Goal: Task Accomplishment & Management: Manage account settings

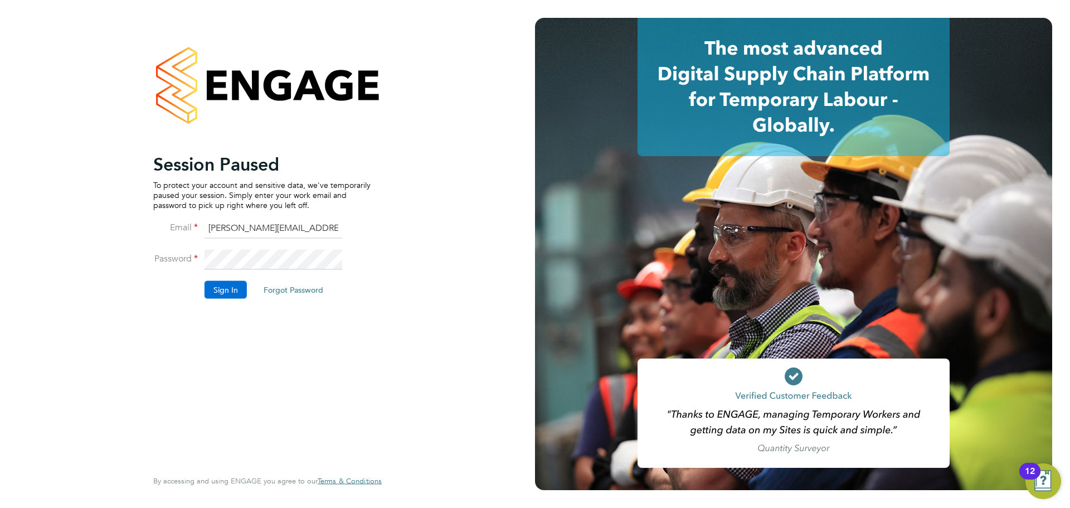
click at [233, 293] on button "Sign In" at bounding box center [225, 289] width 42 height 18
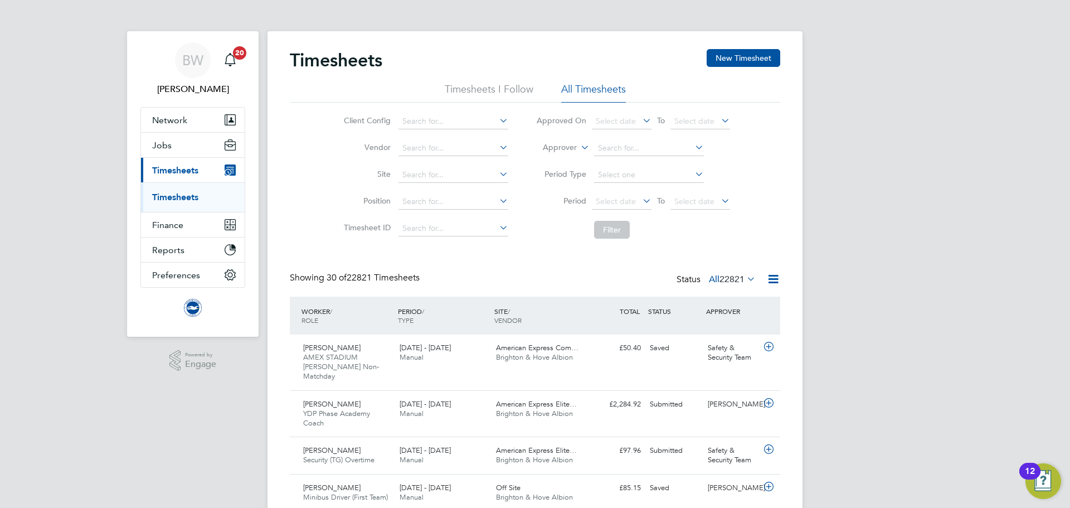
drag, startPoint x: 188, startPoint y: 196, endPoint x: 189, endPoint y: 204, distance: 7.9
click at [188, 196] on link "Timesheets" at bounding box center [175, 197] width 46 height 11
click at [179, 197] on link "Timesheets" at bounding box center [175, 197] width 46 height 11
click at [572, 144] on label "Approver" at bounding box center [552, 147] width 50 height 11
click at [561, 161] on li "Worker" at bounding box center [549, 160] width 55 height 14
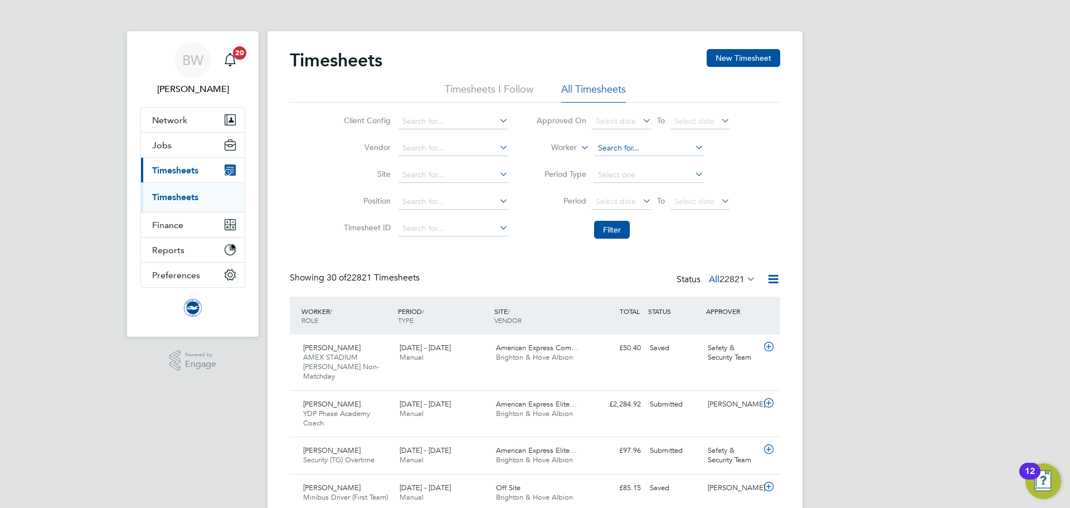
click at [616, 150] on input at bounding box center [649, 148] width 110 height 16
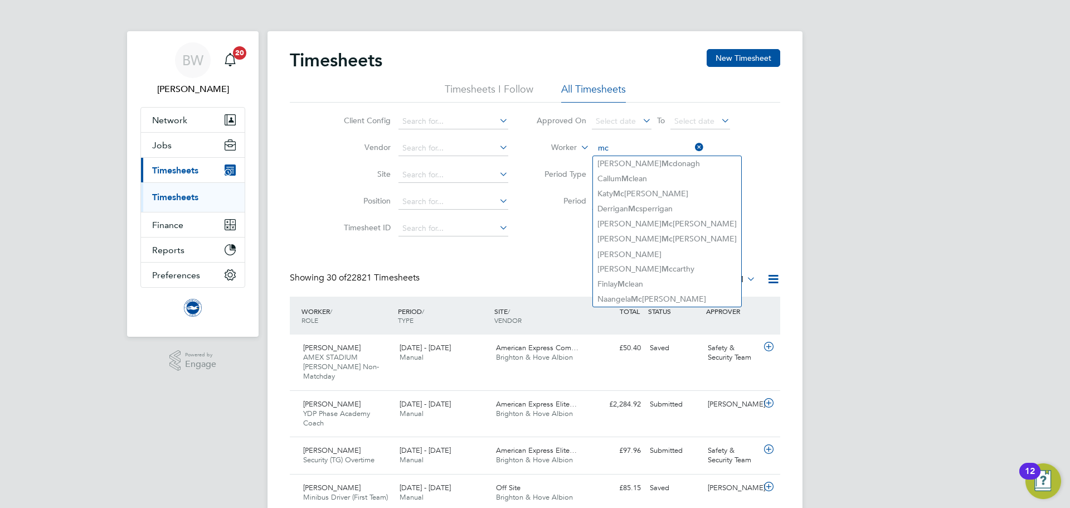
type input "m"
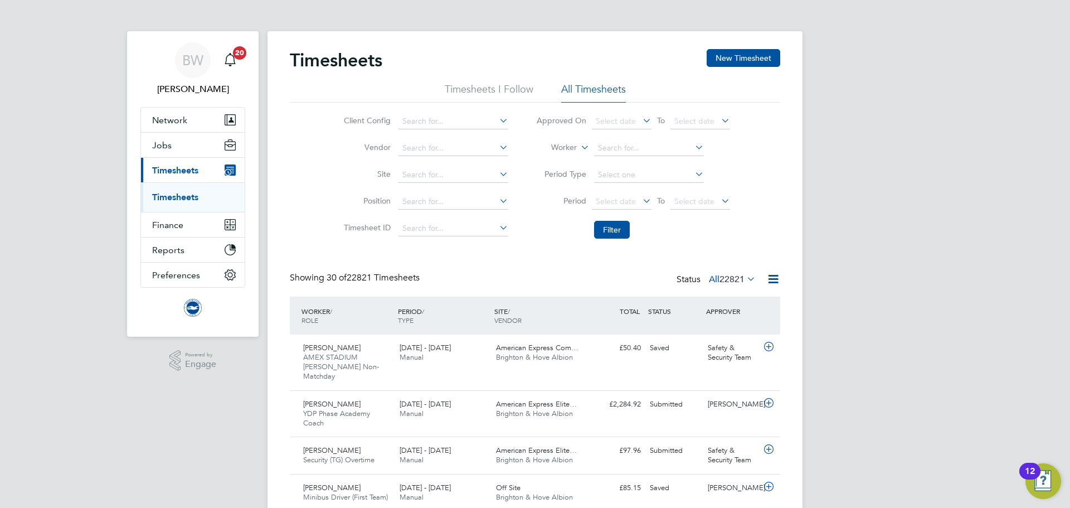
drag, startPoint x: 188, startPoint y: 305, endPoint x: 246, endPoint y: 286, distance: 60.4
click at [188, 305] on img "Main navigation" at bounding box center [193, 308] width 18 height 18
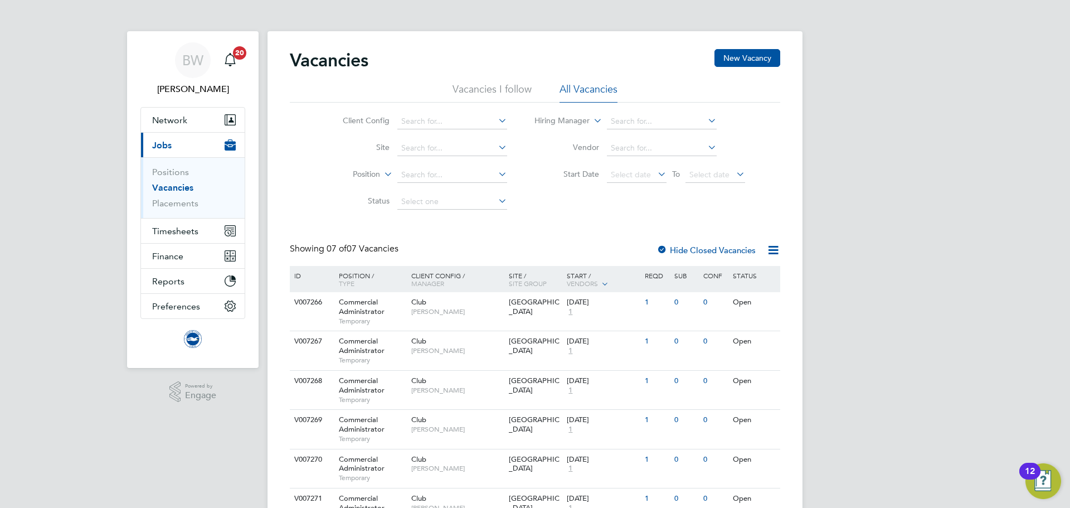
click at [197, 347] on img "Main navigation" at bounding box center [193, 339] width 18 height 18
click at [194, 339] on img "Main navigation" at bounding box center [193, 339] width 18 height 18
click at [191, 73] on div "BW" at bounding box center [193, 60] width 36 height 36
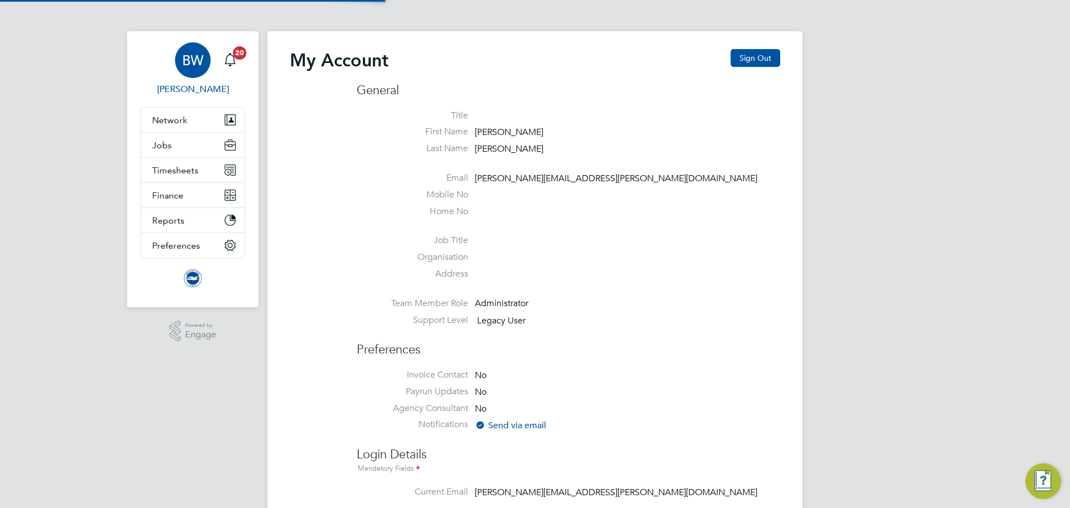
type input "becky.wallis@bhafc.co.uk"
click at [746, 69] on div "My Account Sign Out" at bounding box center [535, 65] width 490 height 33
click at [747, 55] on button "Sign Out" at bounding box center [755, 58] width 50 height 18
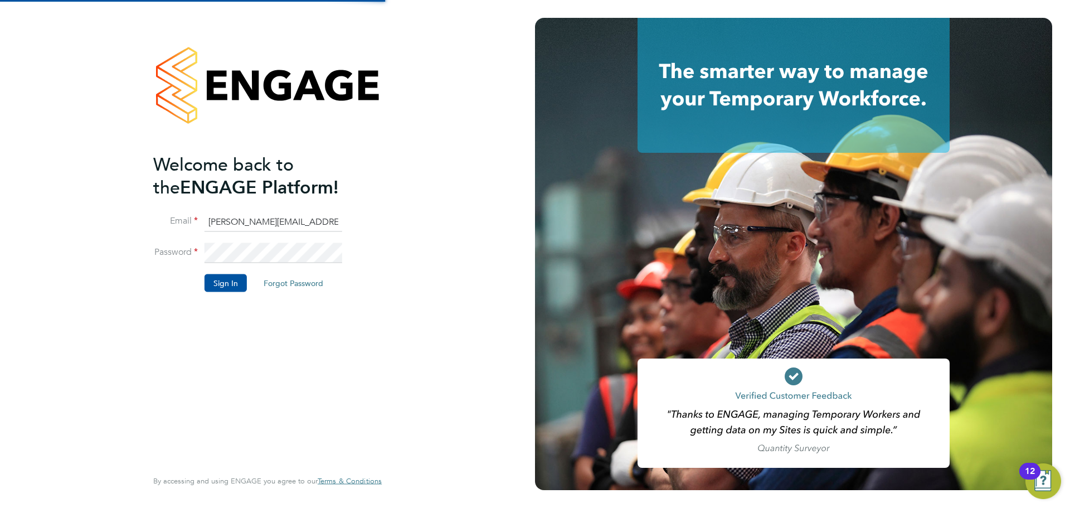
click at [277, 216] on input "becky.wallis@bhafc.co.uk" at bounding box center [273, 222] width 138 height 20
type input "becky.wallis@brightonandhovealbion.com"
click at [231, 279] on button "Sign In" at bounding box center [225, 283] width 42 height 18
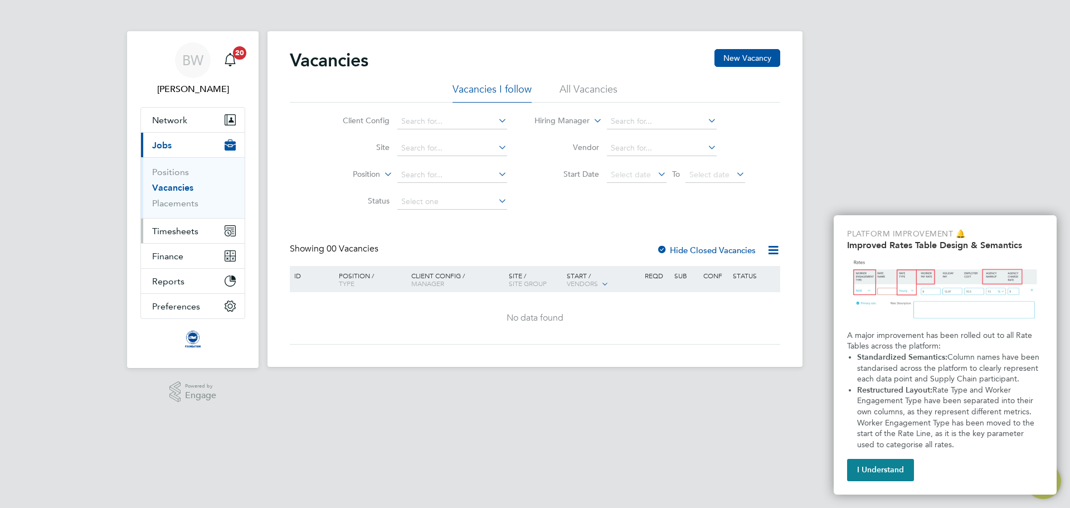
click at [179, 229] on span "Timesheets" at bounding box center [175, 231] width 46 height 11
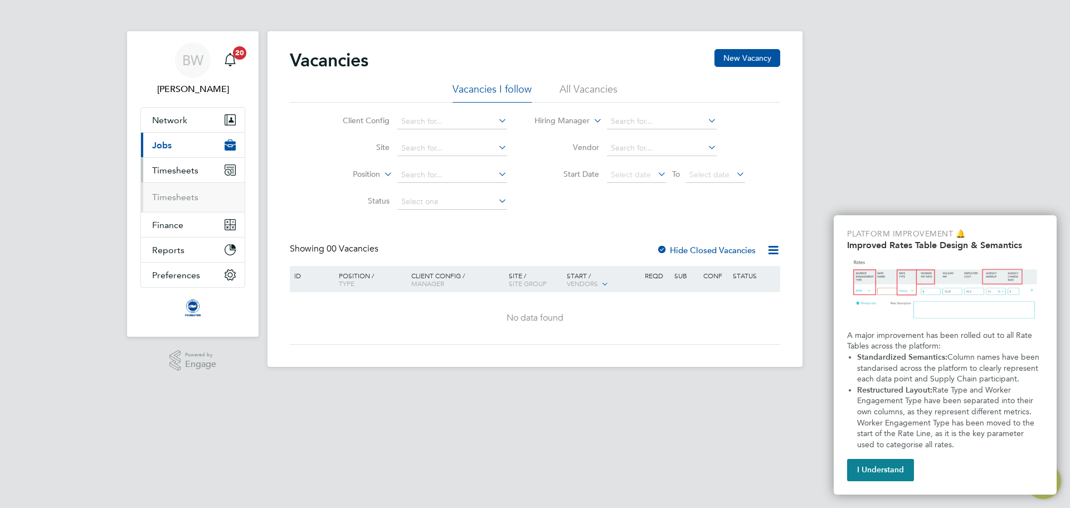
click at [189, 187] on ul "Timesheets" at bounding box center [193, 197] width 104 height 30
click at [187, 202] on link "Timesheets" at bounding box center [175, 197] width 46 height 11
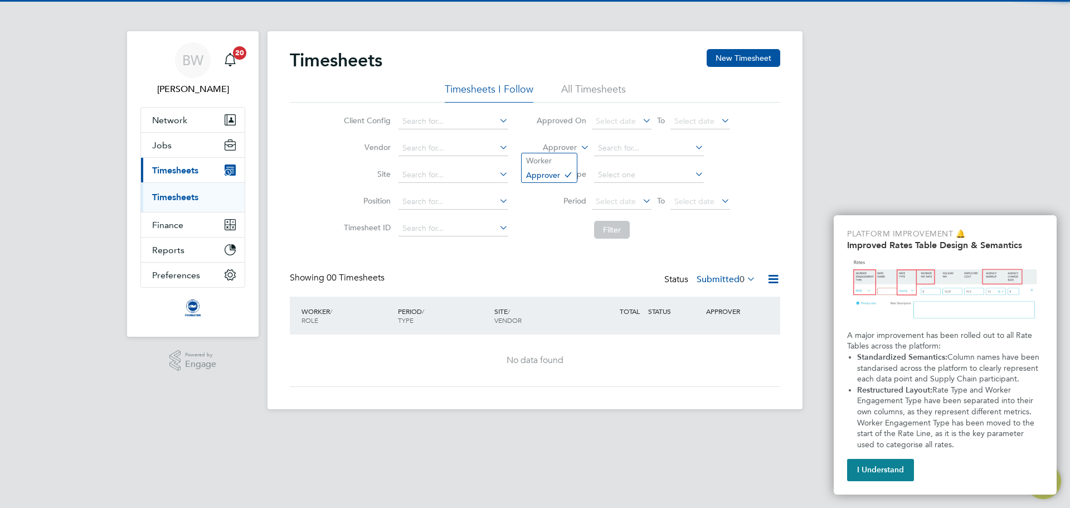
click at [557, 149] on label "Approver" at bounding box center [552, 147] width 50 height 11
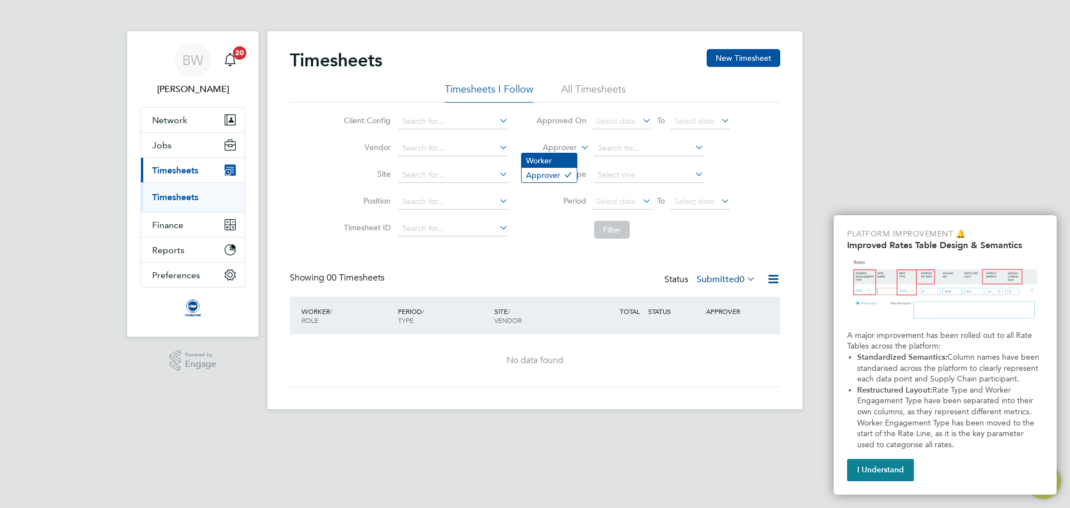
click at [564, 158] on li "Worker" at bounding box center [549, 160] width 55 height 14
click at [617, 145] on input at bounding box center [649, 148] width 110 height 16
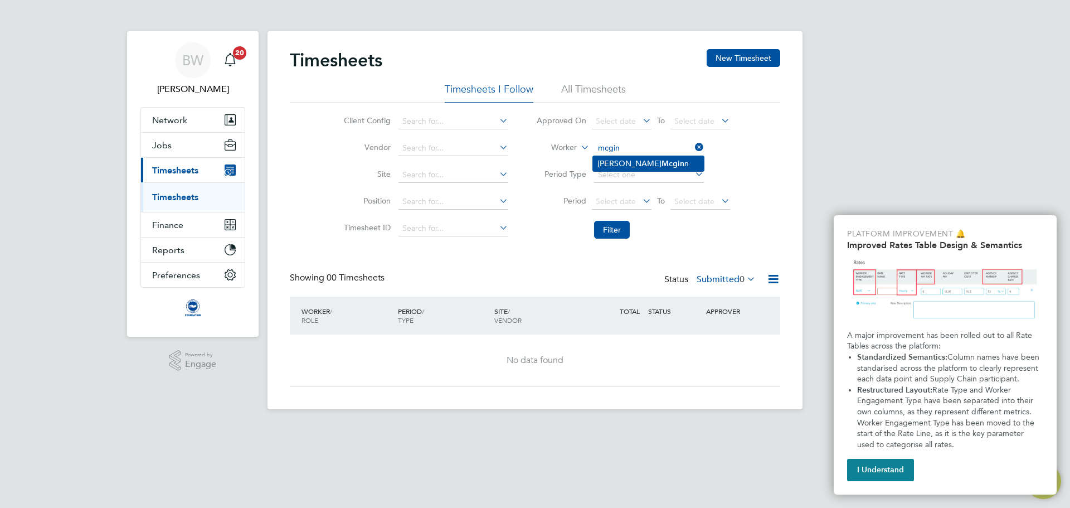
click at [617, 158] on li "David Mcgin n" at bounding box center [648, 163] width 111 height 15
type input "David Mcginn"
click at [617, 234] on button "Filter" at bounding box center [612, 230] width 36 height 18
click at [744, 280] on icon at bounding box center [744, 279] width 0 height 16
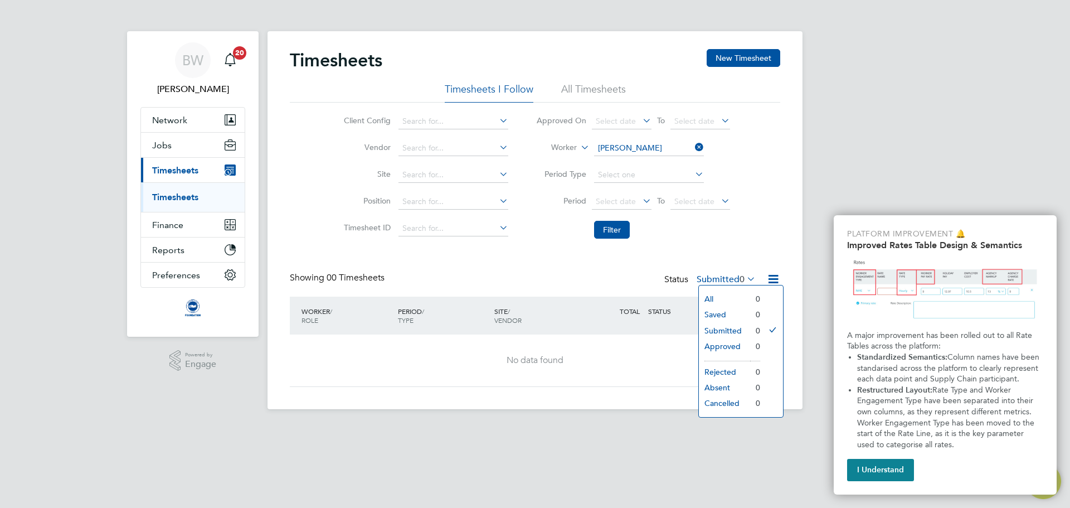
click at [715, 278] on label "Submitted 0" at bounding box center [725, 279] width 59 height 11
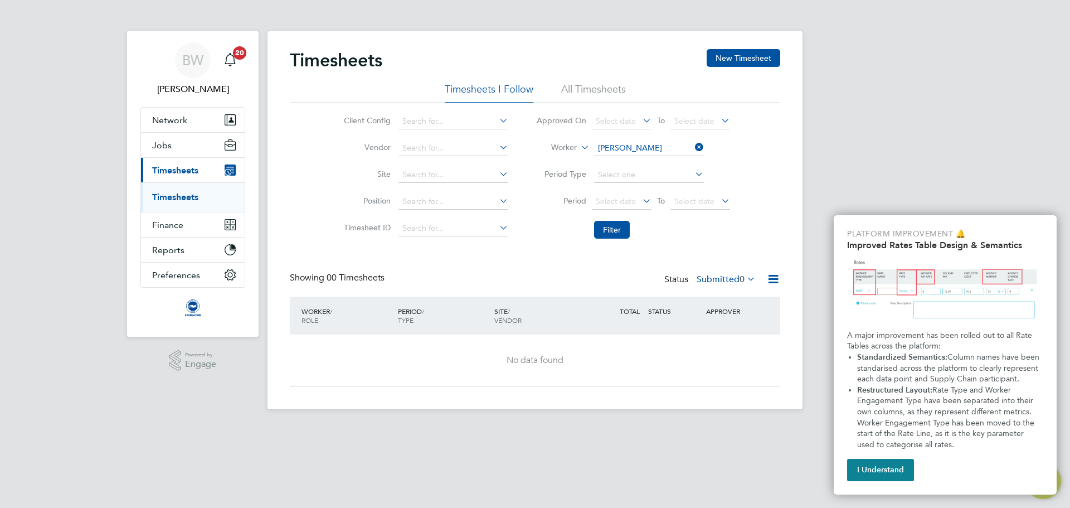
click at [689, 240] on li "Filter" at bounding box center [633, 229] width 222 height 29
click at [601, 227] on button "Filter" at bounding box center [612, 230] width 36 height 18
click at [177, 140] on button "Jobs" at bounding box center [193, 145] width 104 height 25
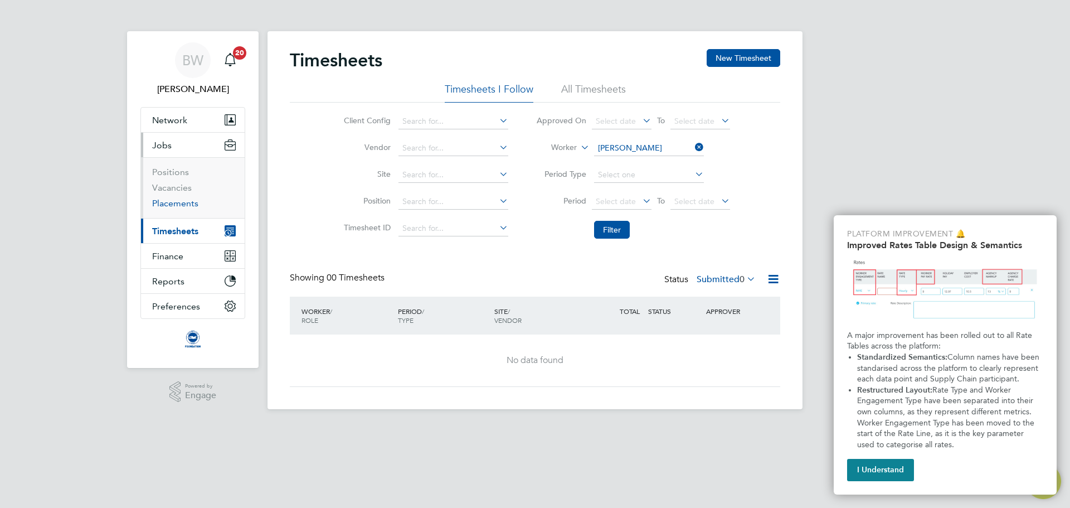
click at [178, 198] on link "Placements" at bounding box center [175, 203] width 46 height 11
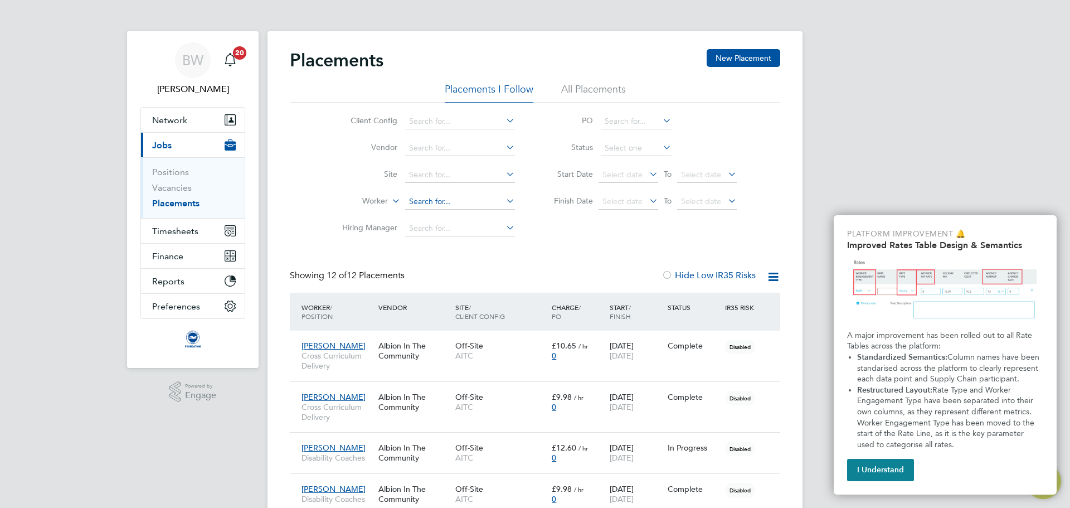
click at [428, 195] on input at bounding box center [460, 202] width 110 height 16
click at [456, 233] on li "David Mcg inn" at bounding box center [460, 232] width 111 height 15
type input "David Mcginn"
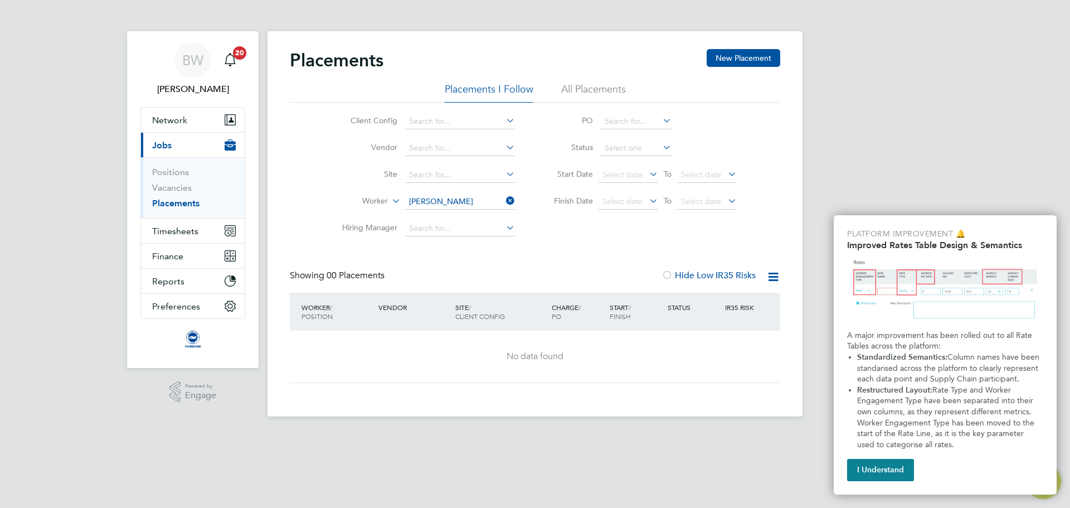
click at [582, 84] on li "All Placements" at bounding box center [593, 92] width 65 height 20
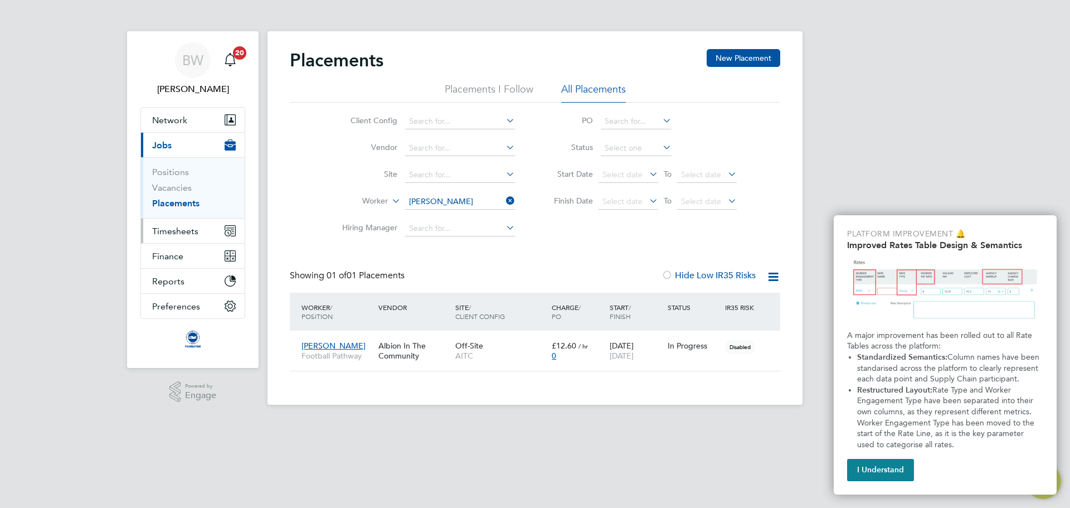
click at [180, 228] on span "Timesheets" at bounding box center [175, 231] width 46 height 11
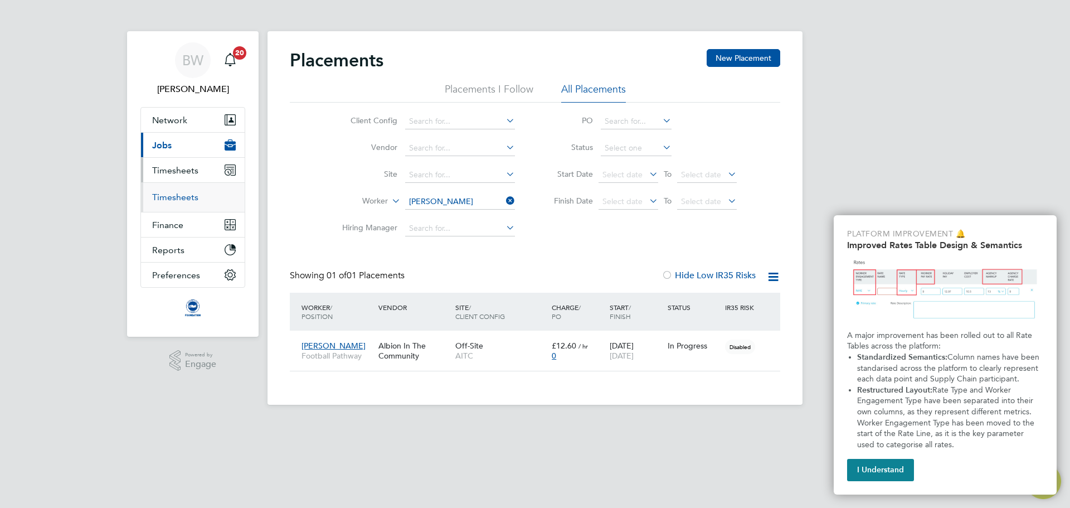
click at [183, 193] on link "Timesheets" at bounding box center [175, 197] width 46 height 11
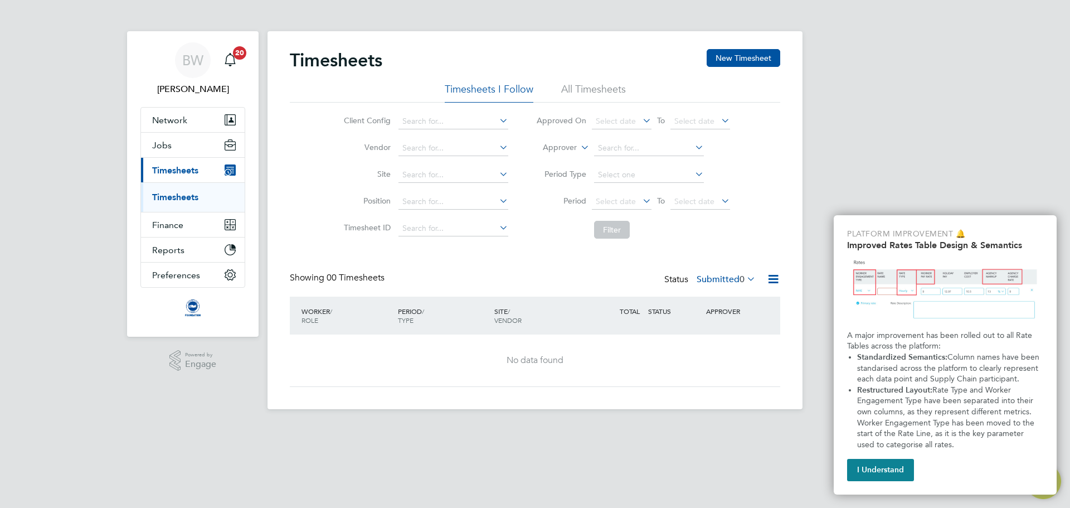
click at [564, 145] on label "Approver" at bounding box center [552, 147] width 50 height 11
click at [564, 158] on li "Worker" at bounding box center [549, 160] width 55 height 14
click at [610, 90] on li "All Timesheets" at bounding box center [593, 92] width 65 height 20
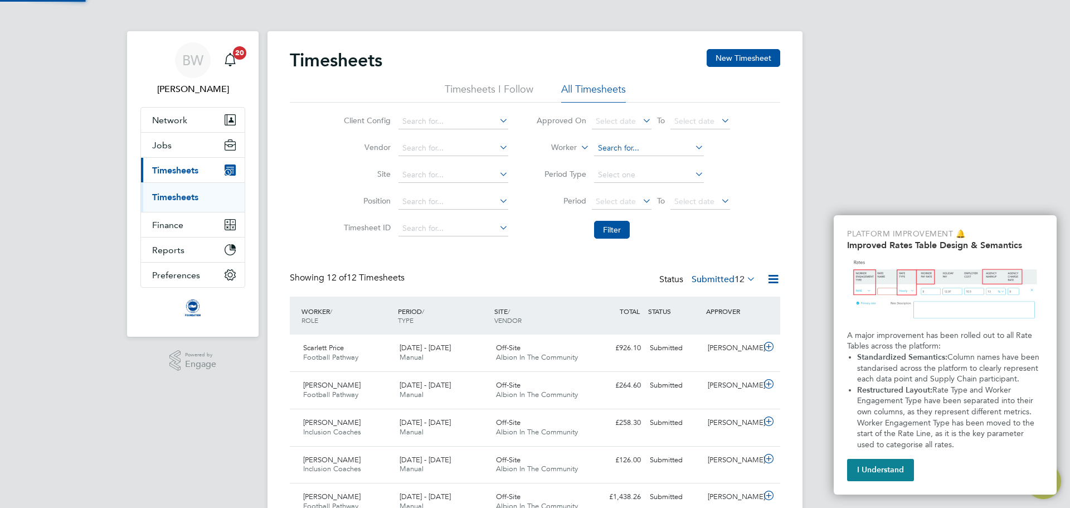
click at [617, 147] on input at bounding box center [649, 148] width 110 height 16
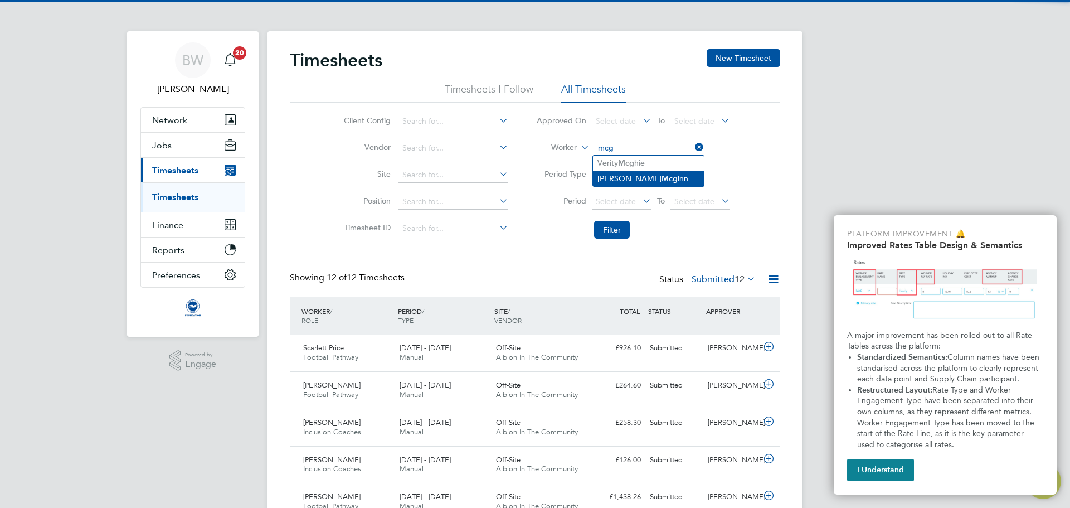
click at [642, 176] on li "David Mcg inn" at bounding box center [648, 178] width 111 height 15
type input "David Mcginn"
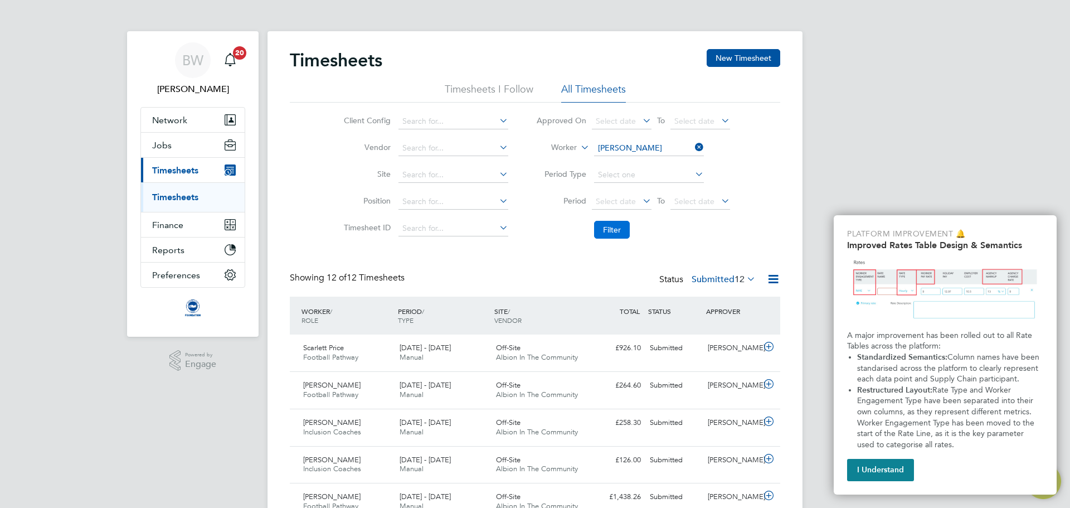
click at [614, 222] on button "Filter" at bounding box center [612, 230] width 36 height 18
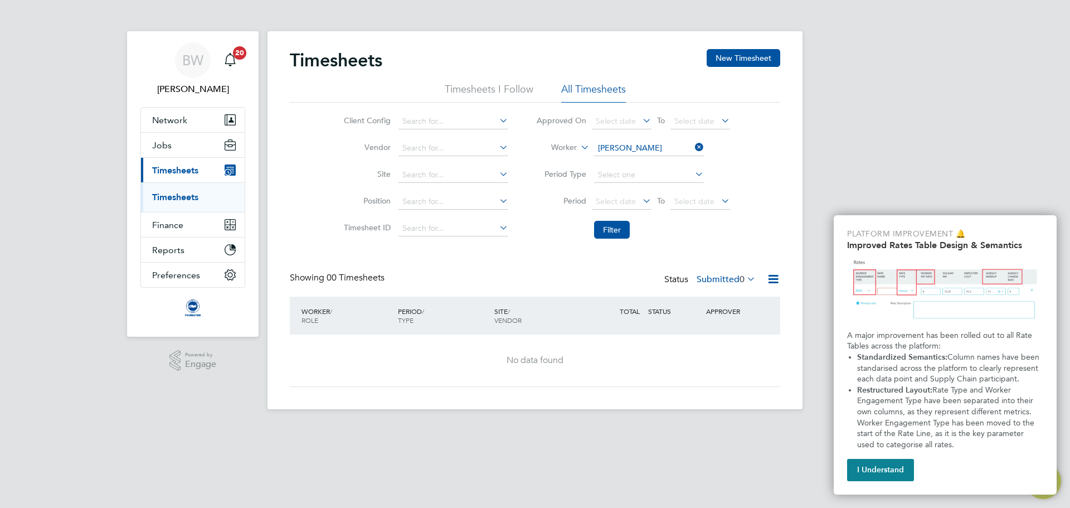
click at [707, 282] on label "Submitted 0" at bounding box center [725, 279] width 59 height 11
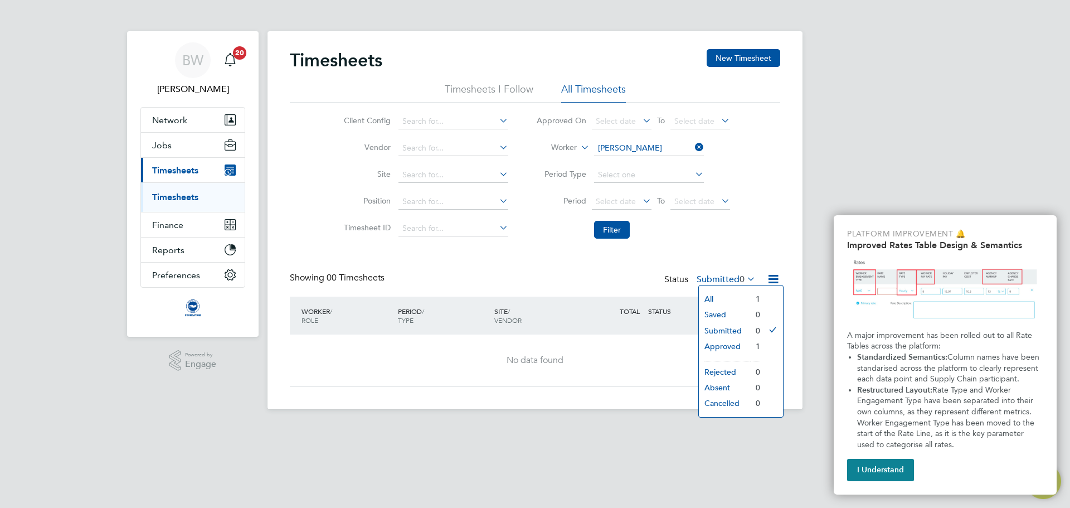
click at [709, 295] on li "All" at bounding box center [724, 299] width 51 height 16
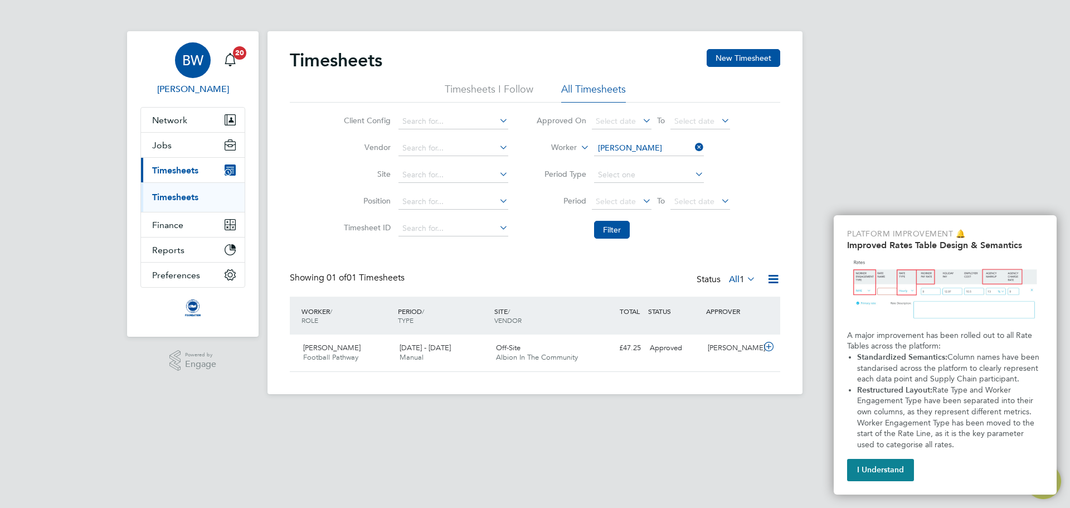
click at [188, 57] on span "BW" at bounding box center [192, 60] width 21 height 14
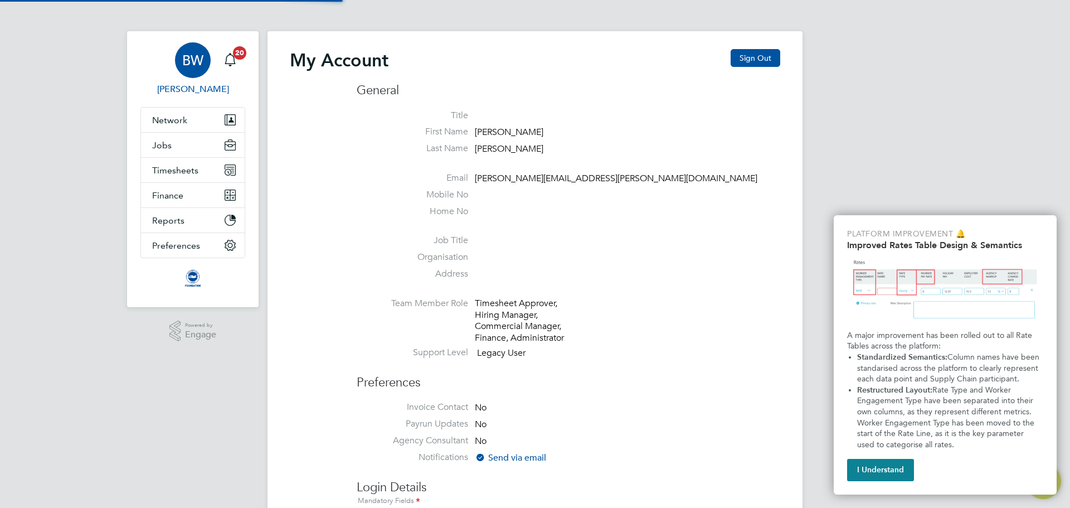
type input "becky.wallis@brightonandhovealbion.com"
click at [756, 56] on button "Sign Out" at bounding box center [755, 58] width 50 height 18
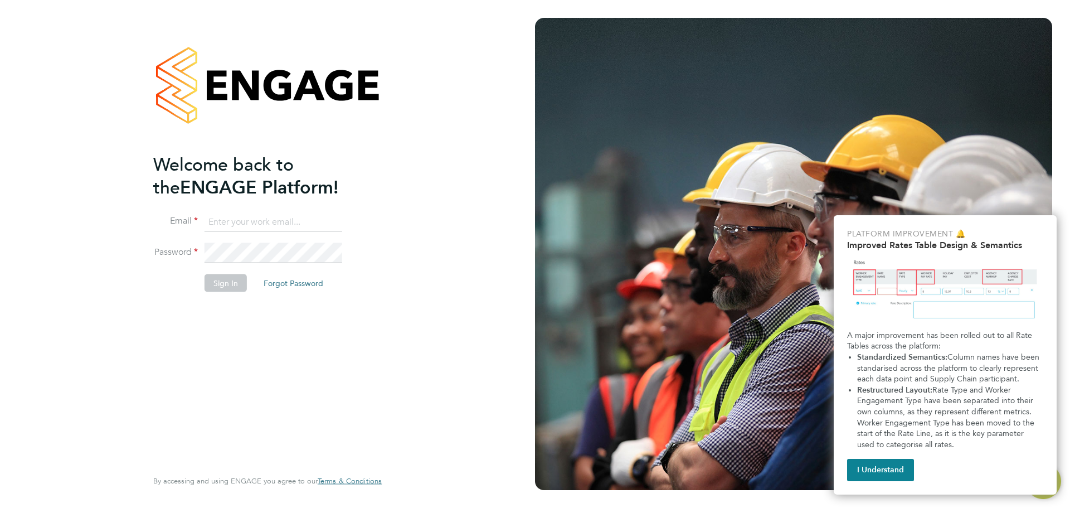
type input "becky.wallis@brightonandhovealbion.com"
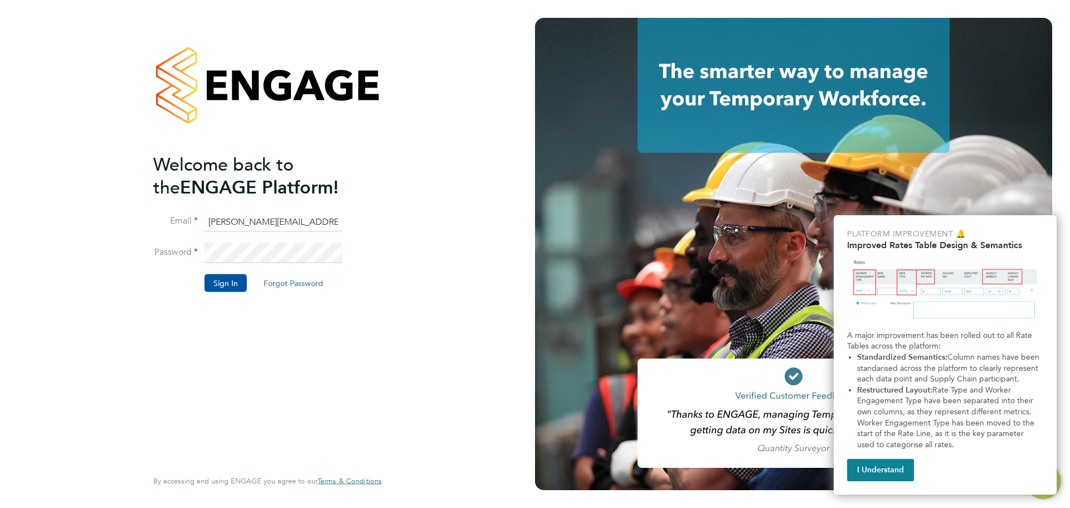
click at [281, 221] on input "becky.wallis@brightonandhovealbion.com" at bounding box center [273, 222] width 138 height 20
click at [212, 281] on button "Sign In" at bounding box center [225, 283] width 42 height 18
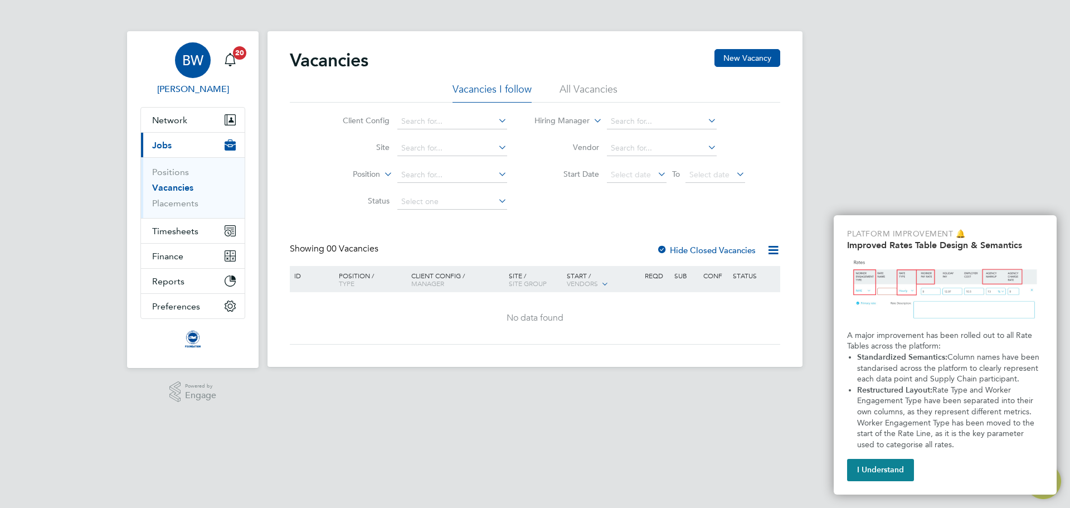
click at [183, 50] on div "BW" at bounding box center [193, 60] width 36 height 36
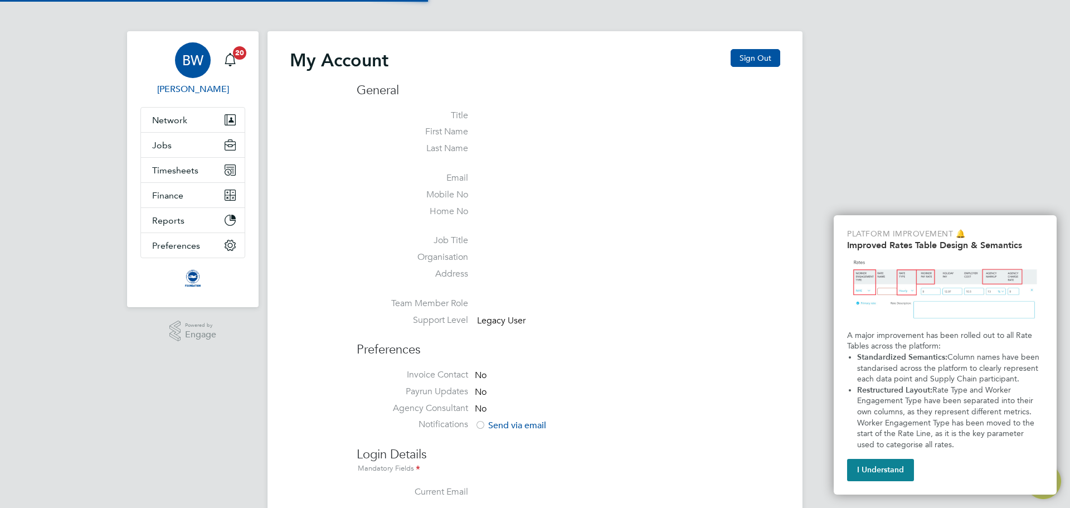
type input "becky.wallis@brightonandhovealbion.com"
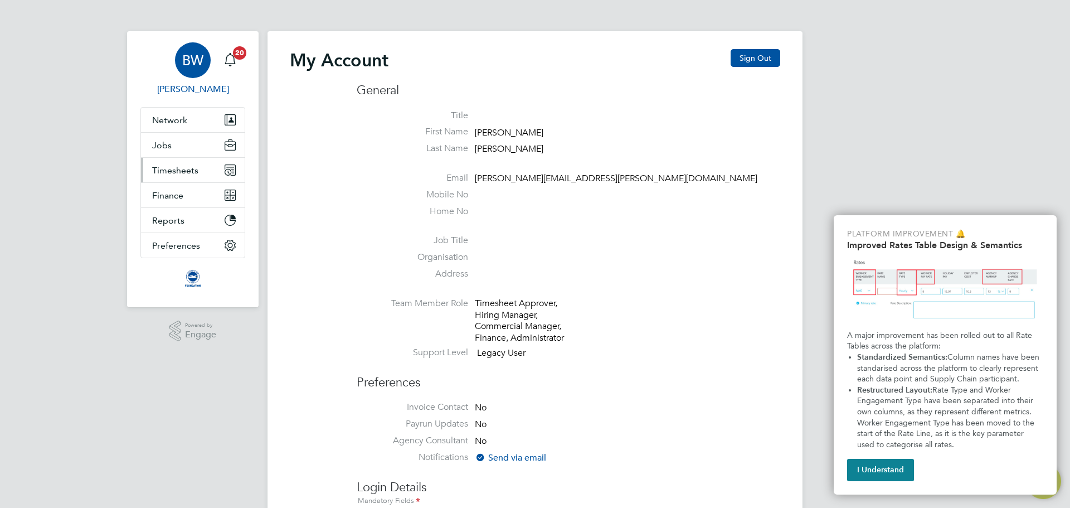
click at [184, 167] on span "Timesheets" at bounding box center [175, 170] width 46 height 11
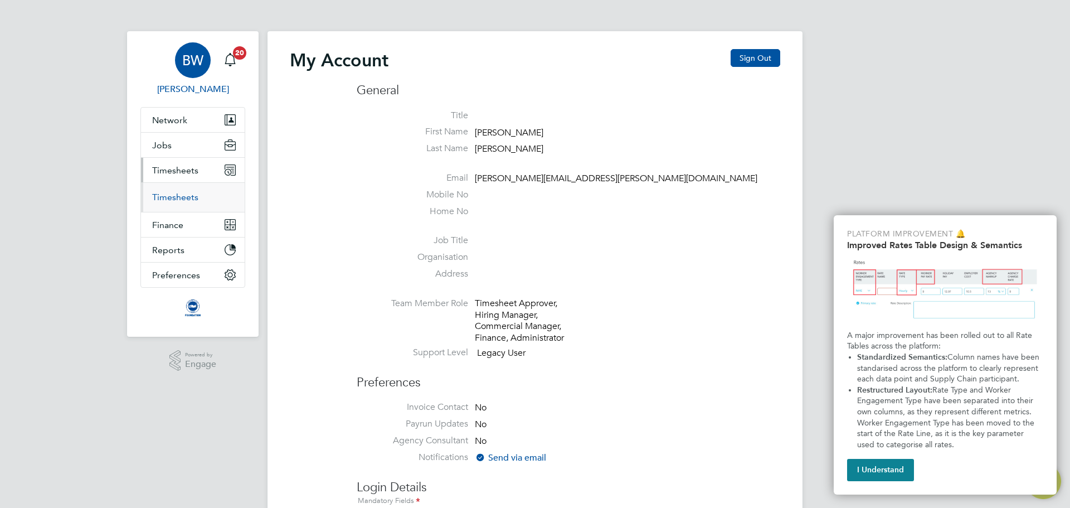
click at [189, 193] on link "Timesheets" at bounding box center [175, 197] width 46 height 11
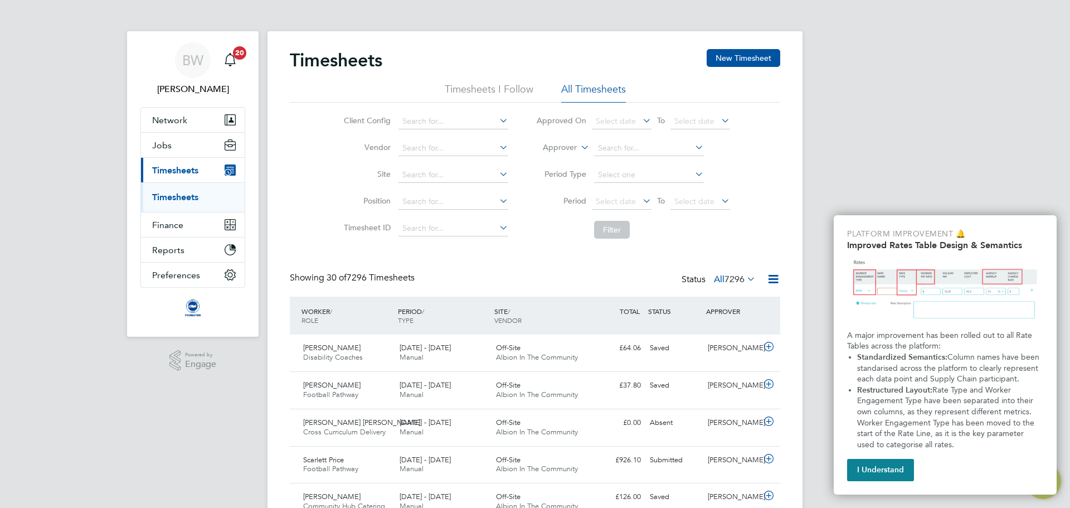
drag, startPoint x: 186, startPoint y: 59, endPoint x: 260, endPoint y: 128, distance: 101.7
click at [186, 59] on span "BW" at bounding box center [192, 60] width 21 height 14
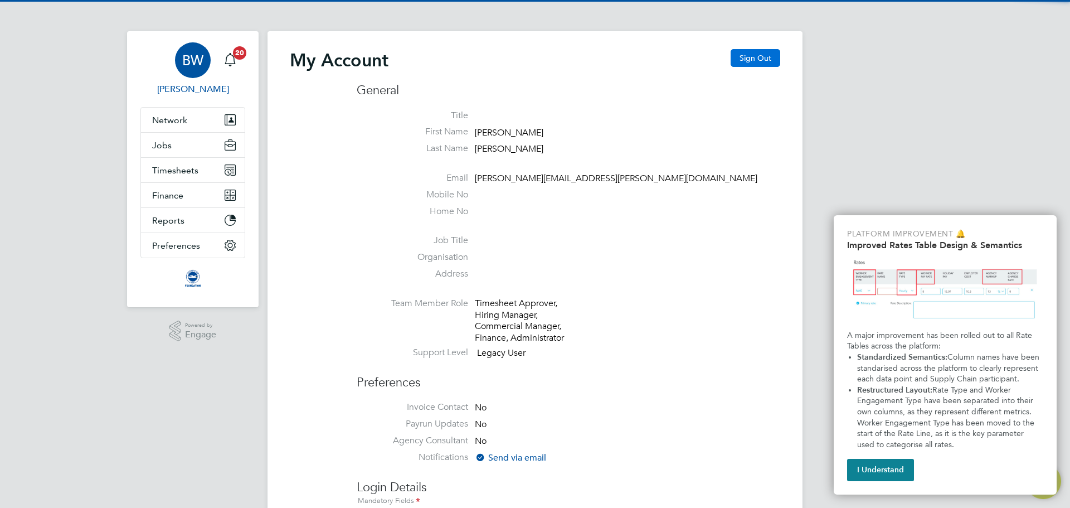
click at [751, 56] on button "Sign Out" at bounding box center [755, 58] width 50 height 18
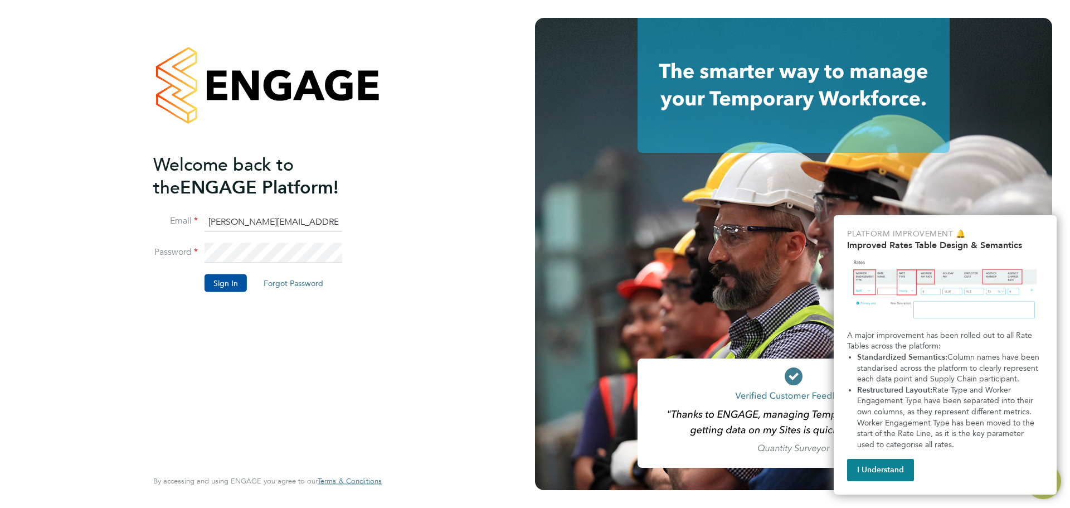
click at [274, 217] on input "becky.wallis@brightonandhovealbion.com" at bounding box center [273, 222] width 138 height 20
type input "becky.wallis@bhafc.co.uk"
click at [231, 280] on button "Sign In" at bounding box center [225, 283] width 42 height 18
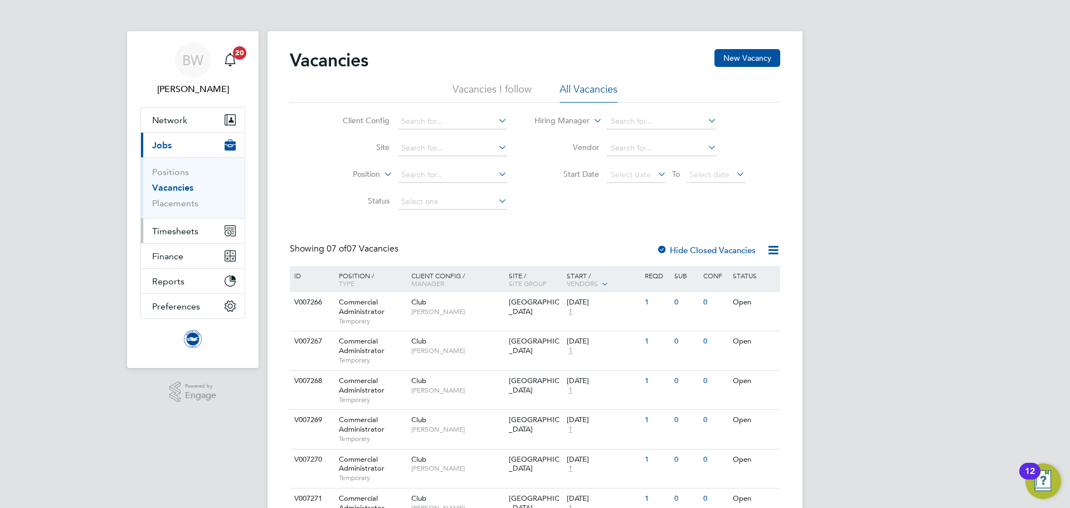
click at [192, 227] on span "Timesheets" at bounding box center [175, 231] width 46 height 11
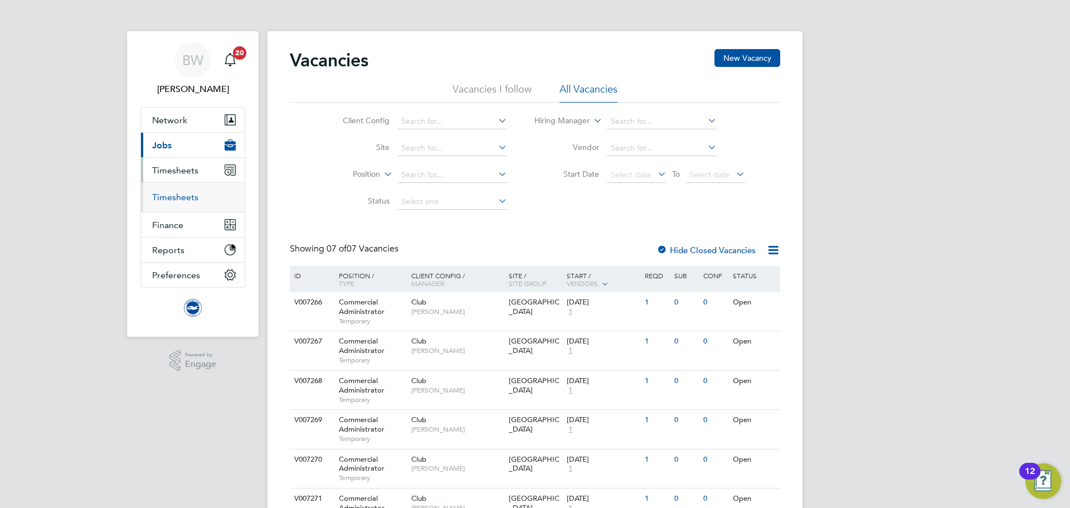
click at [191, 195] on link "Timesheets" at bounding box center [175, 197] width 46 height 11
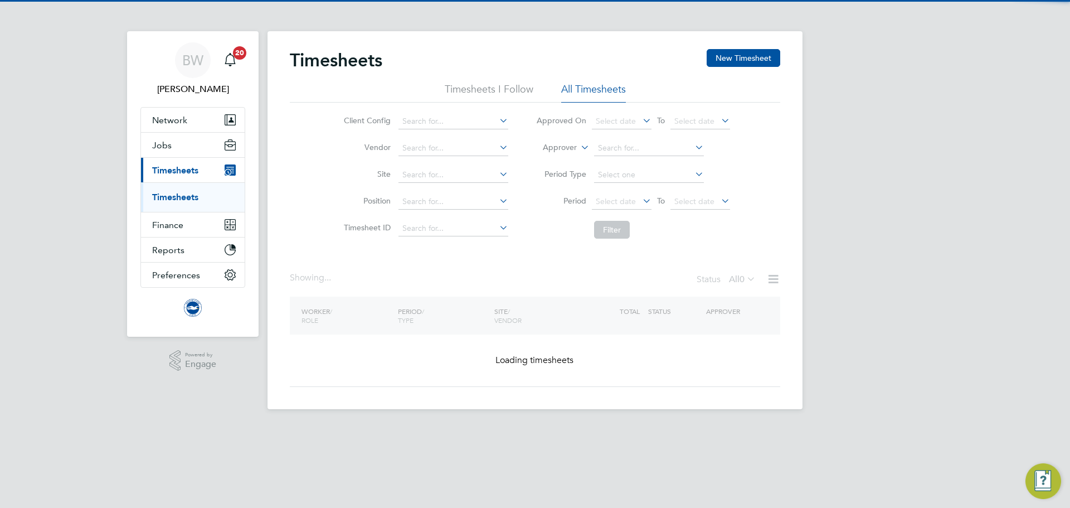
click at [557, 148] on label "Approver" at bounding box center [552, 147] width 50 height 11
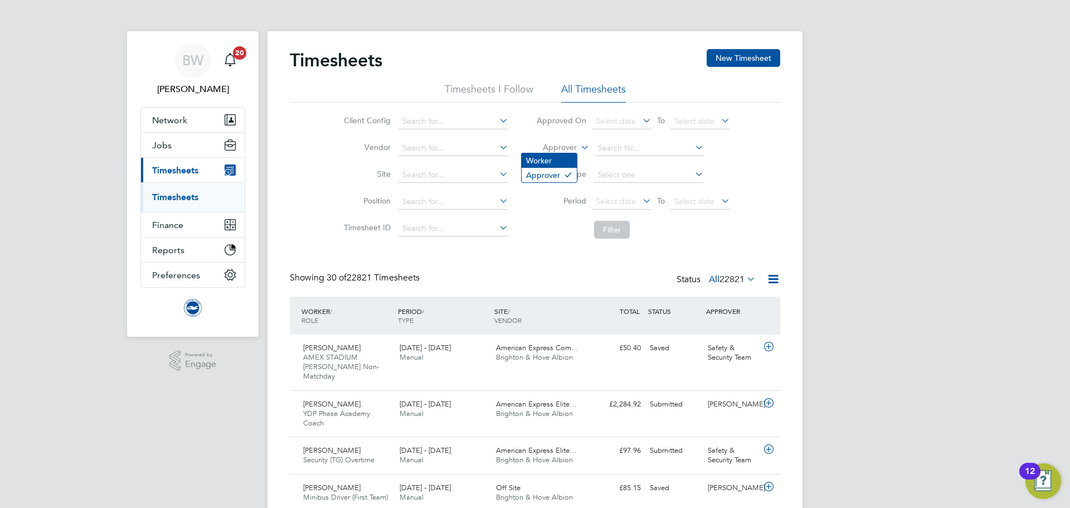
click at [557, 159] on li "Worker" at bounding box center [549, 160] width 55 height 14
click at [632, 149] on input at bounding box center [649, 148] width 110 height 16
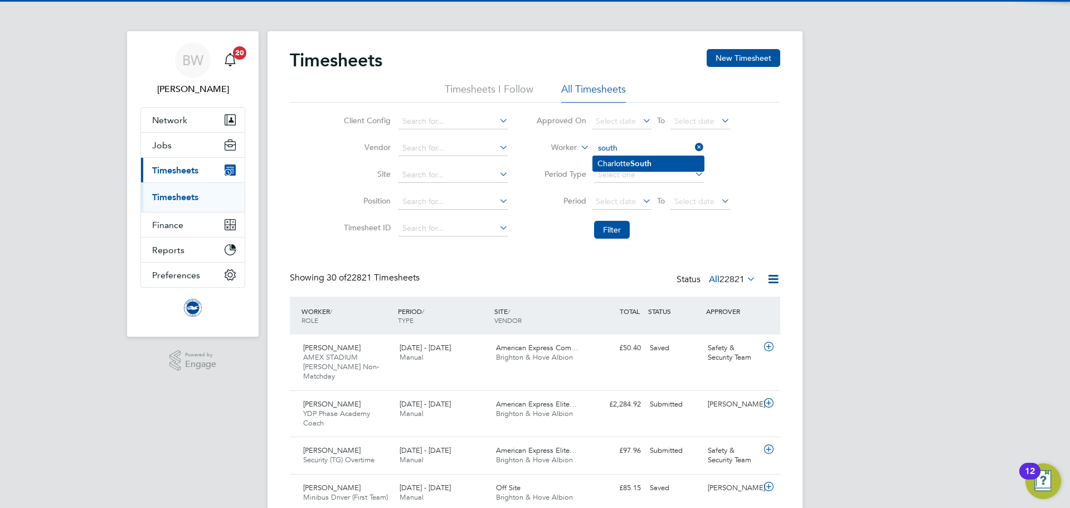
click at [636, 163] on b "South" at bounding box center [640, 163] width 21 height 9
type input "[PERSON_NAME]"
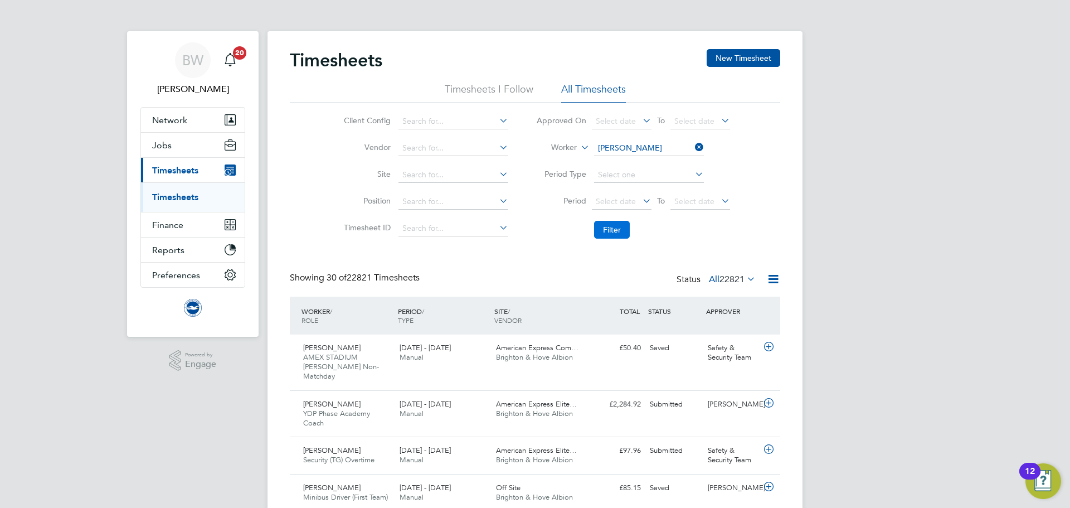
click at [616, 232] on button "Filter" at bounding box center [612, 230] width 36 height 18
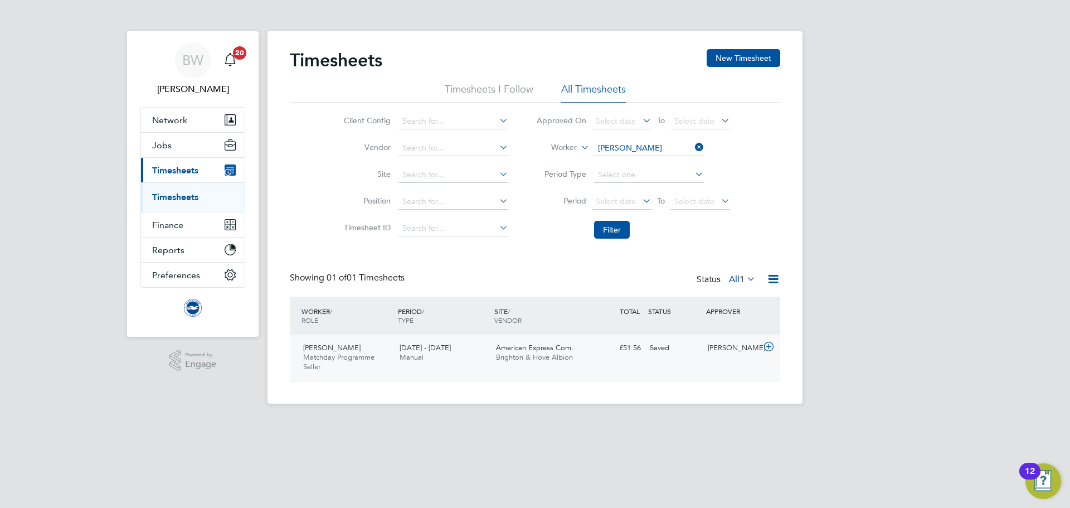
click at [689, 372] on div "Charlotte South Matchday Programme Seller [DATE] - [DATE] [DATE] - [DATE] Manua…" at bounding box center [535, 357] width 490 height 46
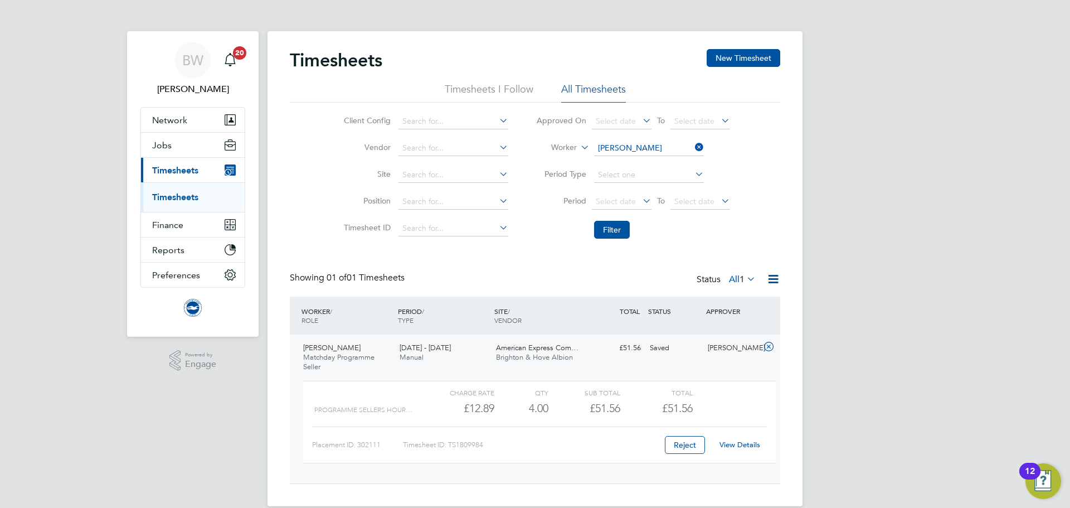
click at [693, 145] on icon at bounding box center [693, 147] width 0 height 16
click at [650, 152] on input at bounding box center [649, 148] width 110 height 16
type input "h"
click at [650, 163] on li "[PERSON_NAME]" at bounding box center [648, 163] width 111 height 15
type input "[PERSON_NAME]"
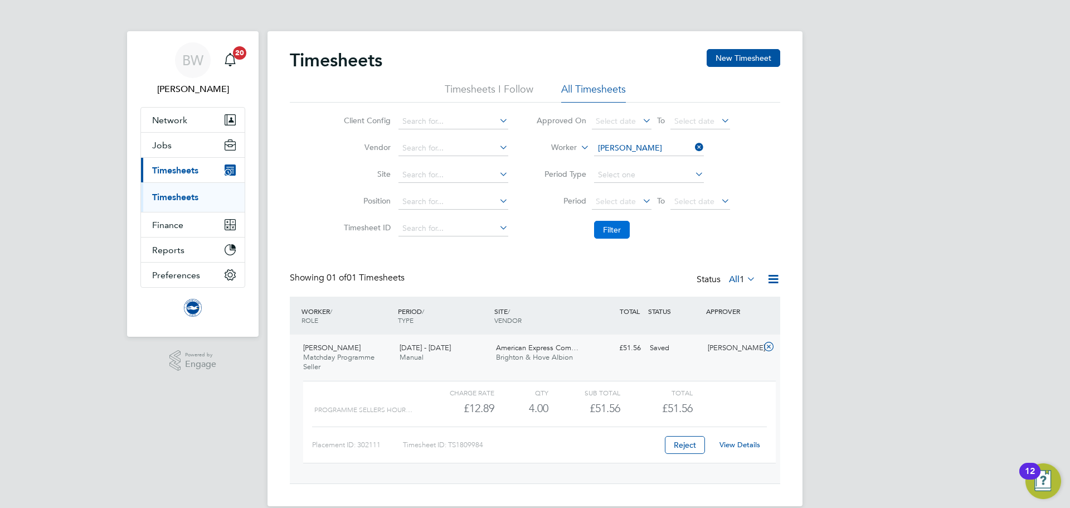
click at [618, 228] on button "Filter" at bounding box center [612, 230] width 36 height 18
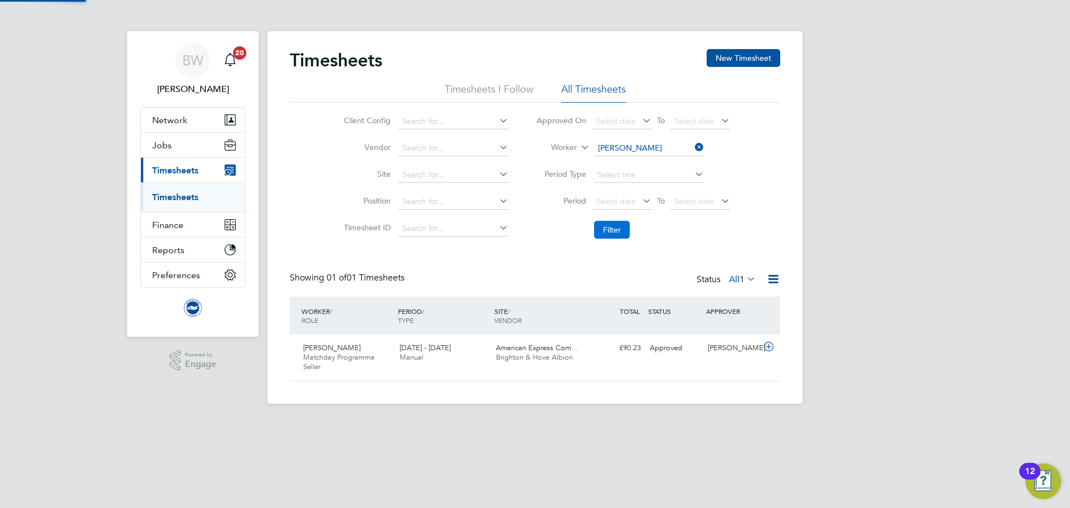
scroll to position [28, 97]
